Goal: Task Accomplishment & Management: Manage account settings

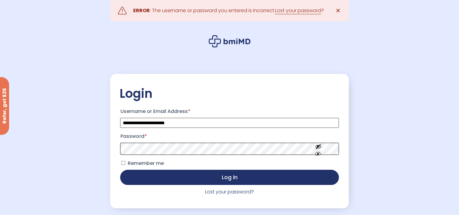
click at [120, 170] on button "Log in" at bounding box center [229, 177] width 218 height 15
